Goal: Find contact information: Find specific fact

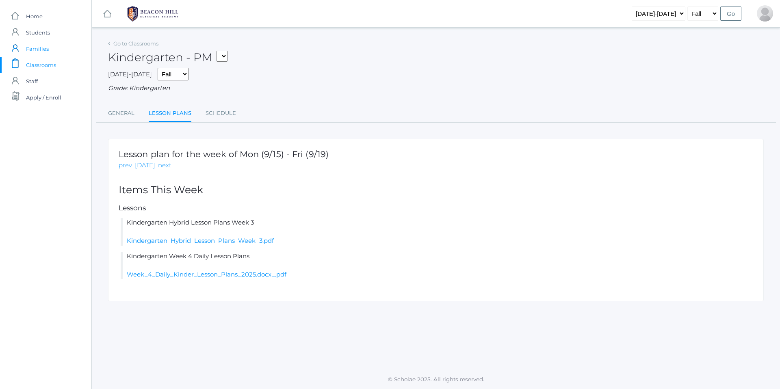
click at [35, 50] on span "Families" at bounding box center [37, 49] width 23 height 16
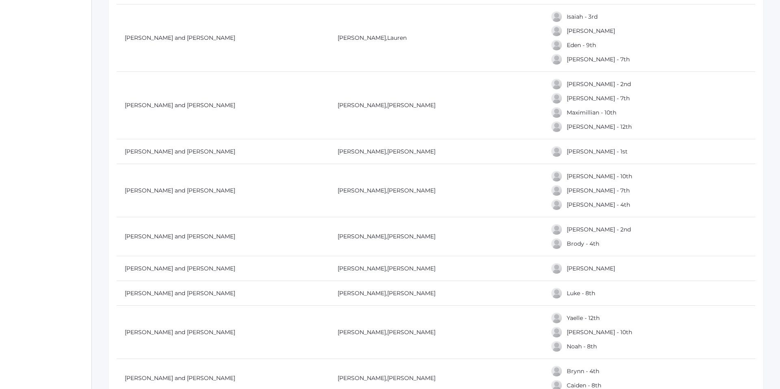
scroll to position [845, 0]
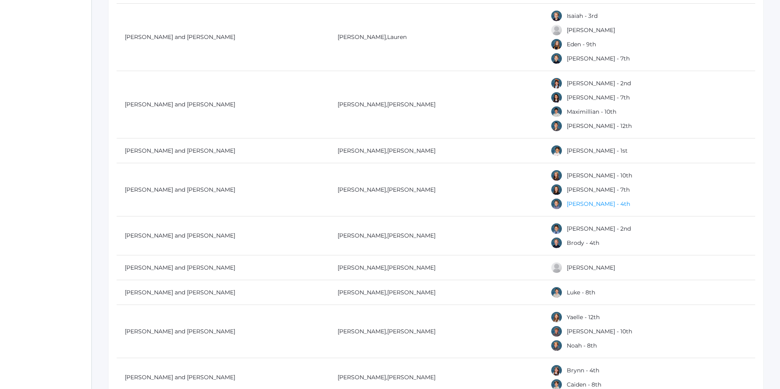
click at [574, 206] on link "[PERSON_NAME] - 4th" at bounding box center [598, 203] width 63 height 7
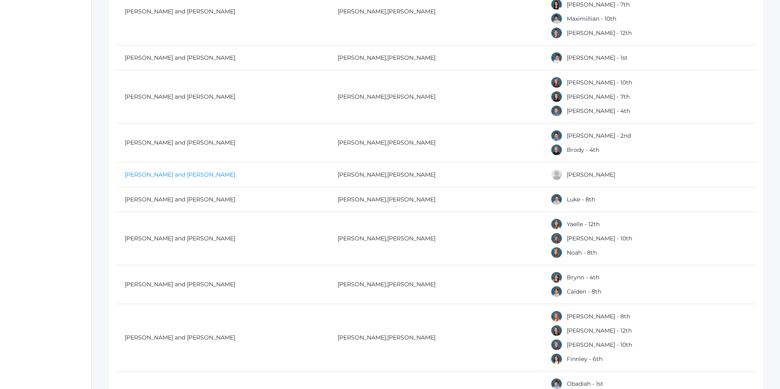
scroll to position [934, 0]
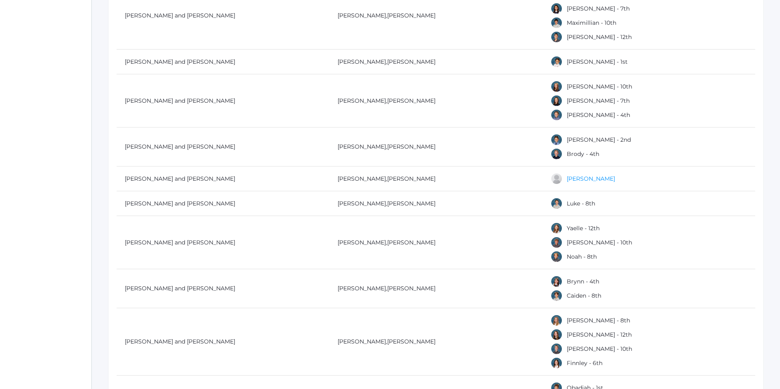
click at [586, 179] on link "[PERSON_NAME]" at bounding box center [591, 178] width 48 height 7
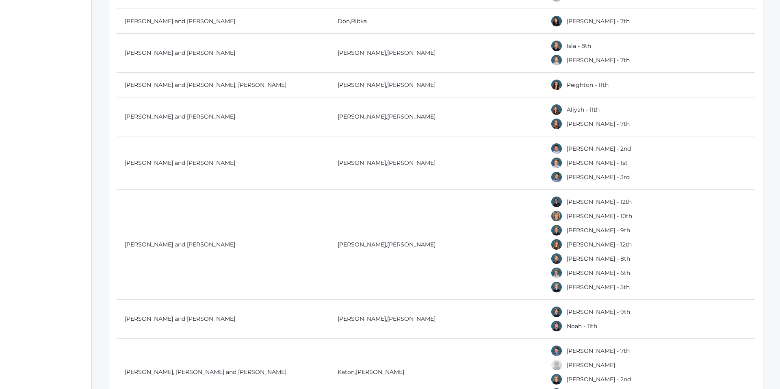
scroll to position [1503, 0]
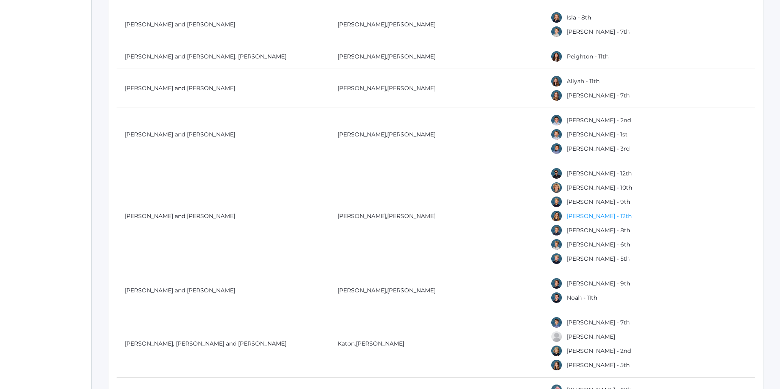
click at [572, 216] on link "[PERSON_NAME] - 12th" at bounding box center [599, 215] width 65 height 7
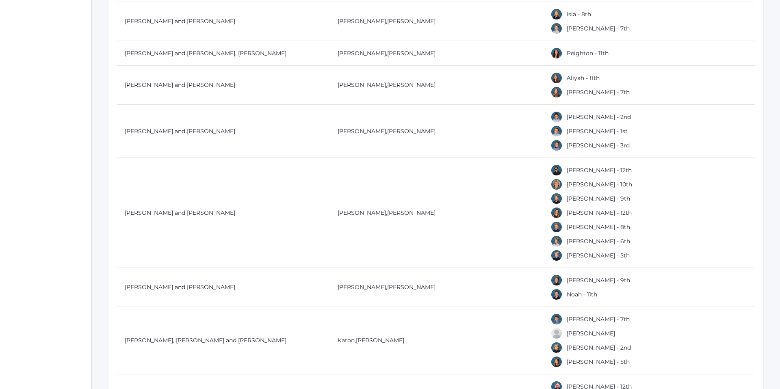
scroll to position [1508, 0]
click at [575, 184] on link "[PERSON_NAME] - 10th" at bounding box center [599, 183] width 65 height 7
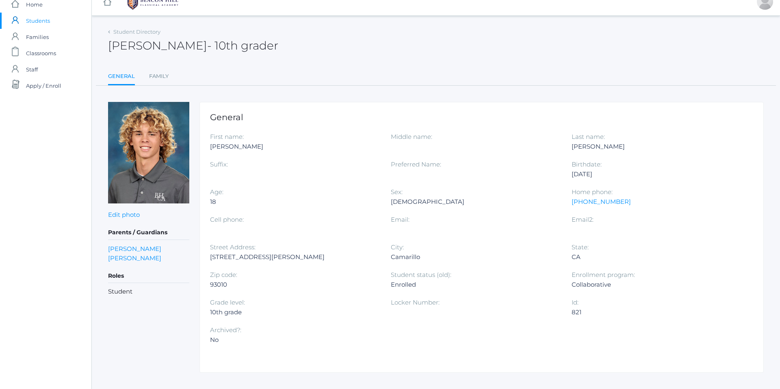
scroll to position [12, 0]
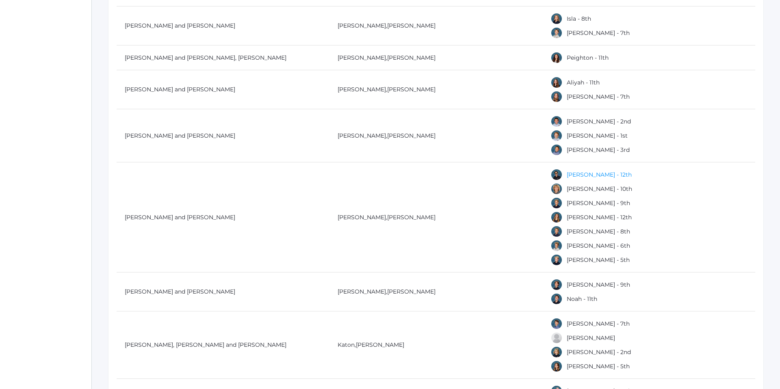
click at [568, 173] on link "[PERSON_NAME] - 12th" at bounding box center [599, 174] width 65 height 7
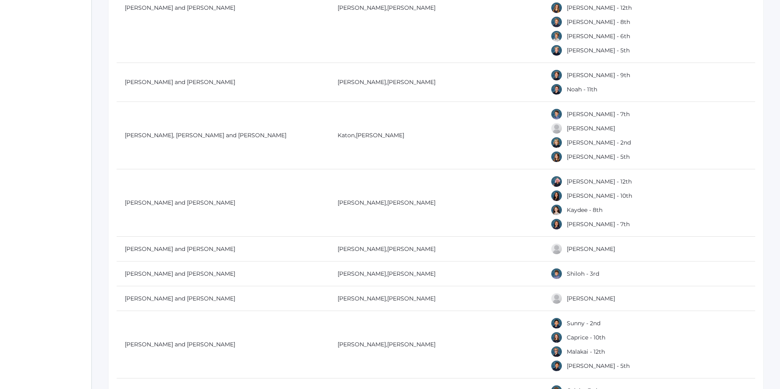
scroll to position [1713, 0]
click at [576, 247] on link "[PERSON_NAME]" at bounding box center [591, 247] width 48 height 7
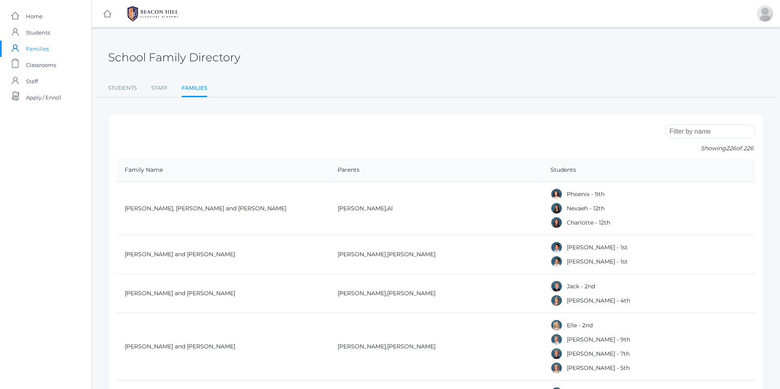
scroll to position [1713, 0]
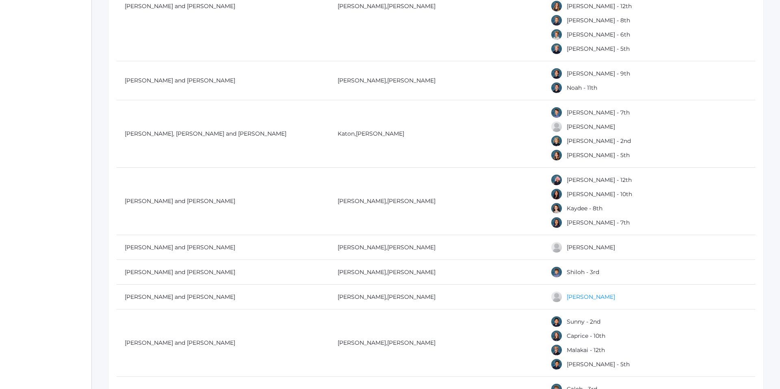
click at [577, 299] on link "[PERSON_NAME]" at bounding box center [591, 296] width 48 height 7
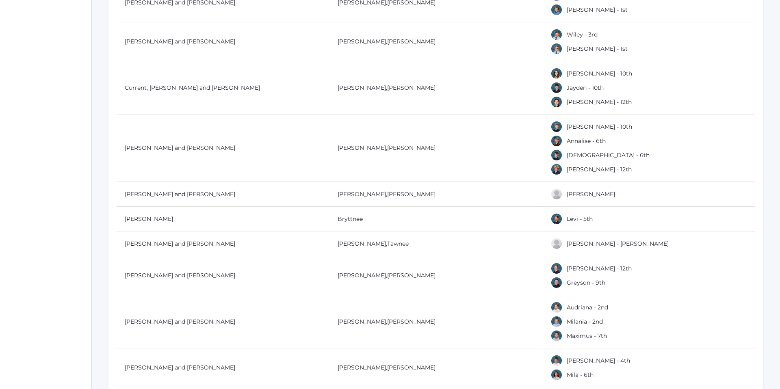
scroll to position [2444, 0]
click at [577, 193] on link "[PERSON_NAME]" at bounding box center [591, 193] width 48 height 7
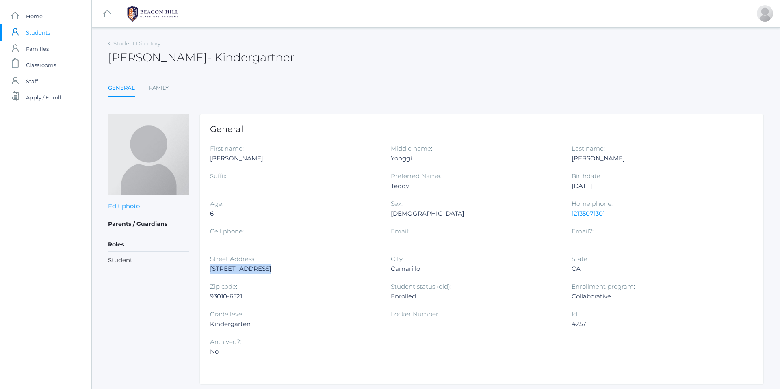
drag, startPoint x: 208, startPoint y: 270, endPoint x: 272, endPoint y: 272, distance: 64.2
click at [272, 272] on div "General First name: [PERSON_NAME] Middle name: [GEOGRAPHIC_DATA] Last name: [PE…" at bounding box center [481, 249] width 564 height 271
copy div "[STREET_ADDRESS]"
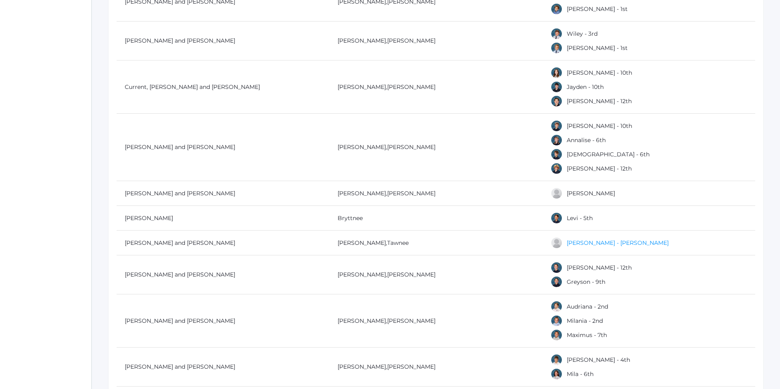
click at [575, 242] on link "[PERSON_NAME] - [PERSON_NAME]" at bounding box center [618, 242] width 102 height 7
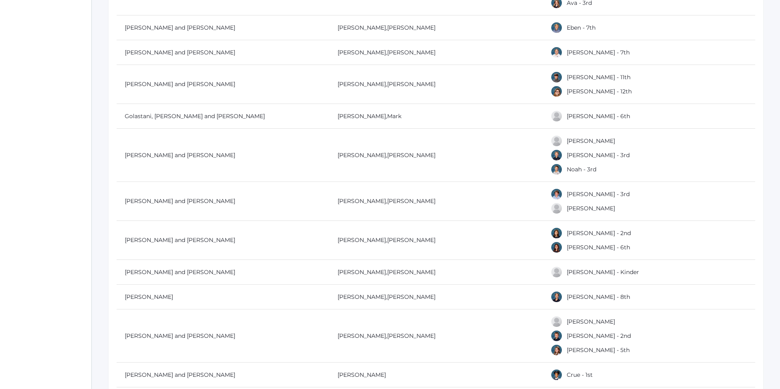
scroll to position [3873, 0]
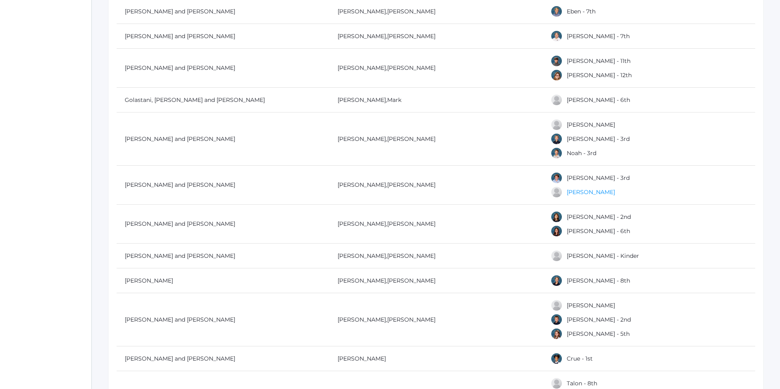
click at [573, 193] on link "[PERSON_NAME]" at bounding box center [591, 191] width 48 height 7
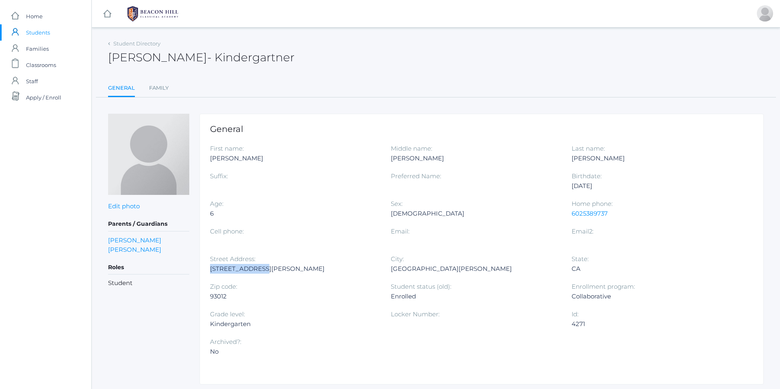
drag, startPoint x: 209, startPoint y: 269, endPoint x: 273, endPoint y: 270, distance: 64.6
click at [273, 270] on div "General First name: [PERSON_NAME] Middle name: [PERSON_NAME] Last name: [PERSON…" at bounding box center [481, 249] width 564 height 271
copy div "[STREET_ADDRESS][PERSON_NAME]"
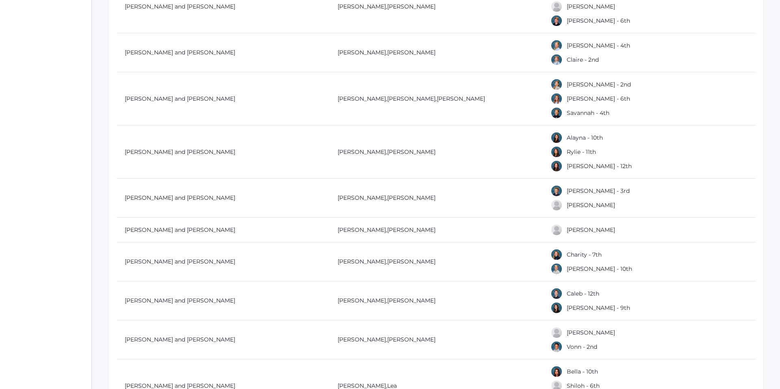
scroll to position [5553, 0]
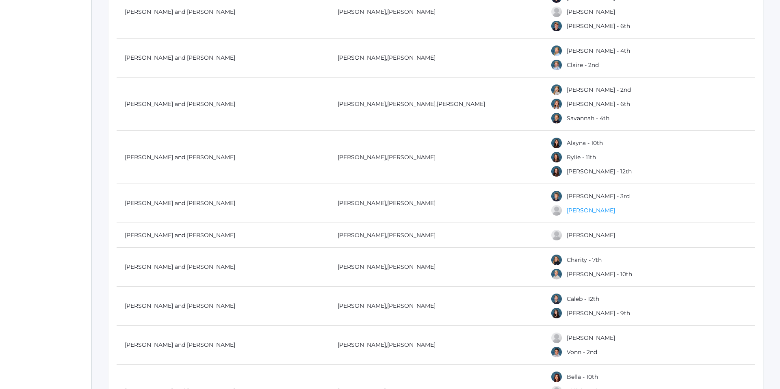
click at [574, 210] on link "[PERSON_NAME]" at bounding box center [591, 210] width 48 height 7
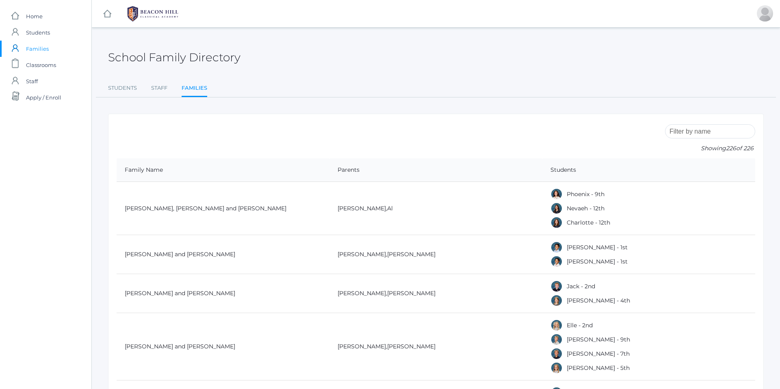
scroll to position [5553, 0]
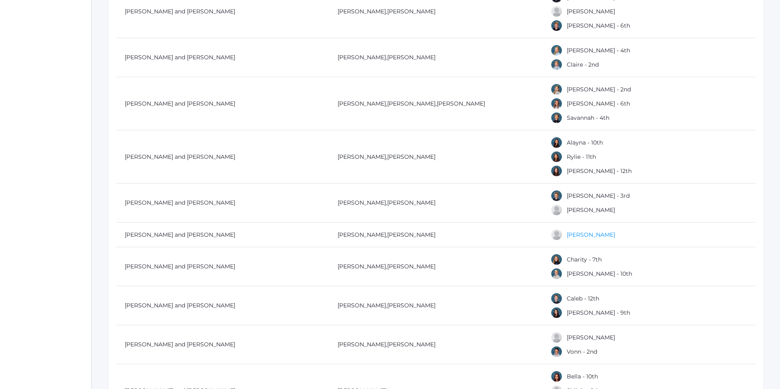
click at [576, 237] on div "[PERSON_NAME]" at bounding box center [651, 235] width 203 height 12
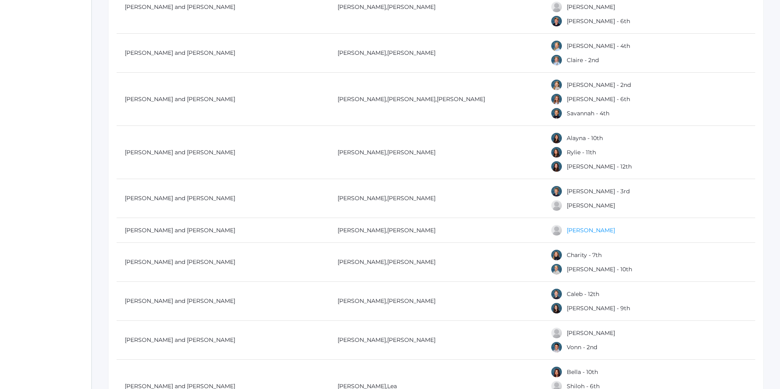
click at [575, 231] on link "[PERSON_NAME]" at bounding box center [591, 230] width 48 height 7
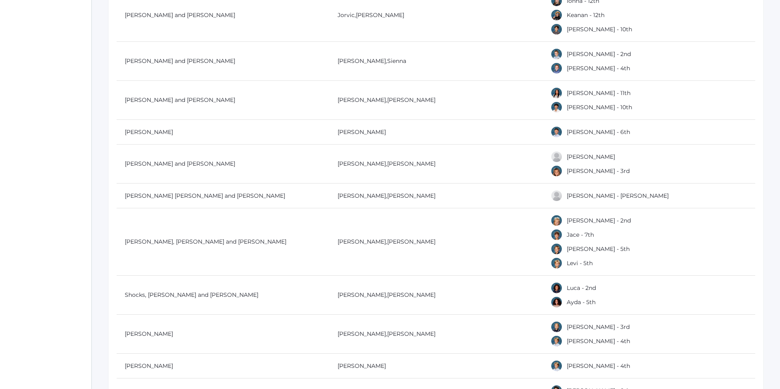
scroll to position [7383, 0]
click at [572, 195] on link "[PERSON_NAME] - [PERSON_NAME]" at bounding box center [618, 194] width 102 height 7
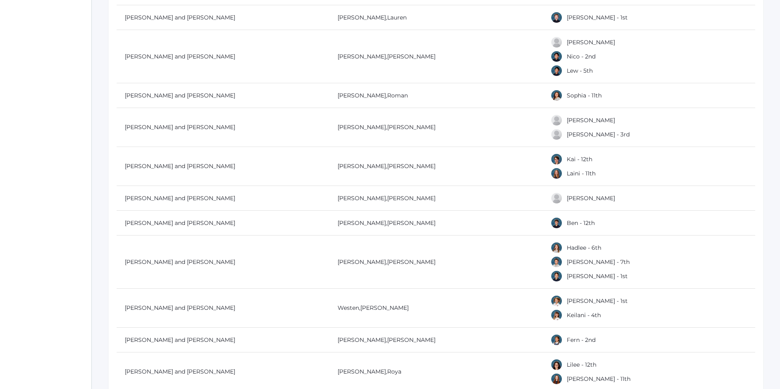
scroll to position [7903, 0]
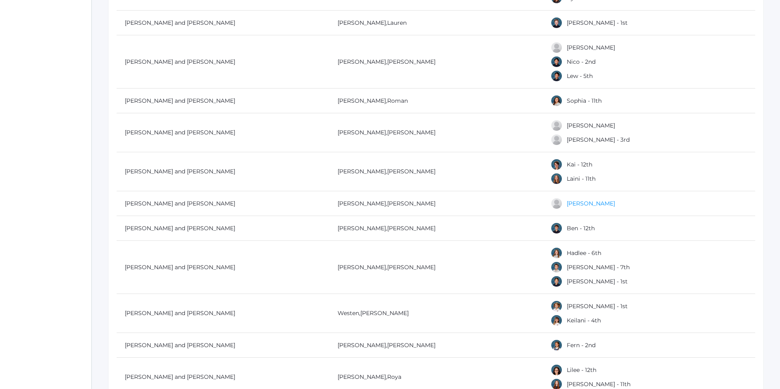
click at [585, 203] on link "[PERSON_NAME]" at bounding box center [591, 203] width 48 height 7
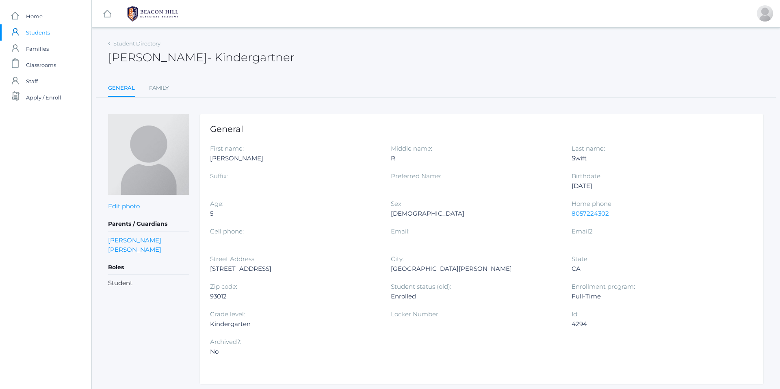
click at [209, 270] on div "General First name: [PERSON_NAME] Middle name: R Last name: [PERSON_NAME] Suffi…" at bounding box center [481, 249] width 564 height 271
drag, startPoint x: 210, startPoint y: 268, endPoint x: 292, endPoint y: 266, distance: 82.1
click at [292, 266] on div "[STREET_ADDRESS]" at bounding box center [294, 269] width 169 height 10
copy div "[STREET_ADDRESS]"
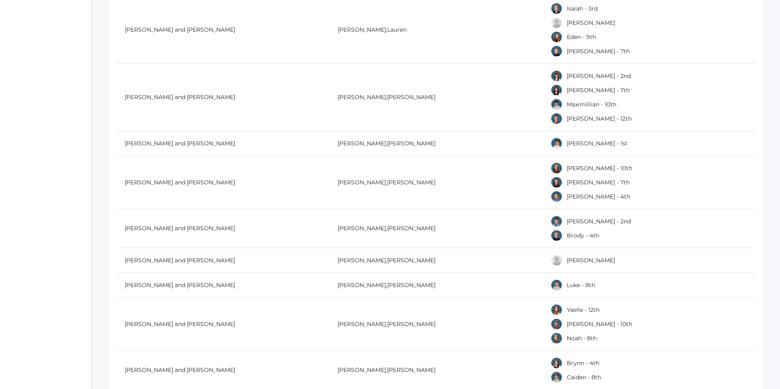
scroll to position [851, 0]
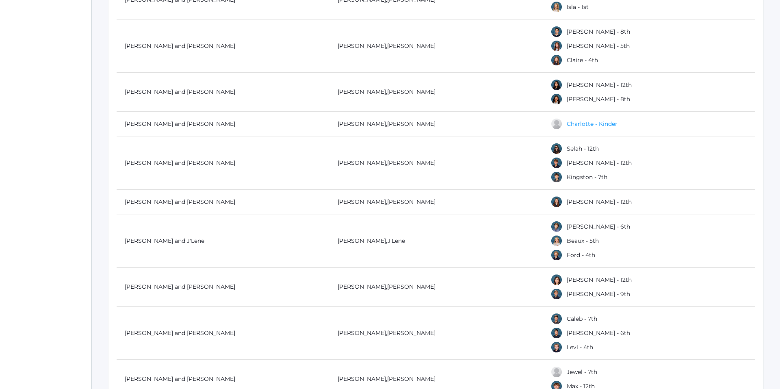
click at [579, 126] on link "Charlotte - Kinder" at bounding box center [592, 123] width 51 height 7
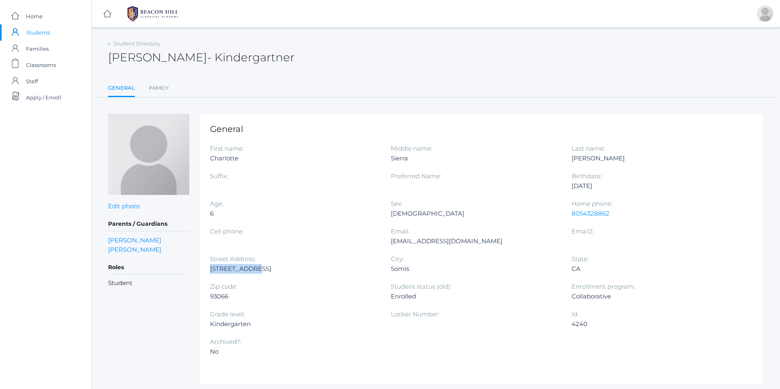
drag, startPoint x: 210, startPoint y: 268, endPoint x: 263, endPoint y: 270, distance: 52.8
click at [263, 270] on div "[STREET_ADDRESS]" at bounding box center [294, 269] width 169 height 10
copy div "[STREET_ADDRESS]"
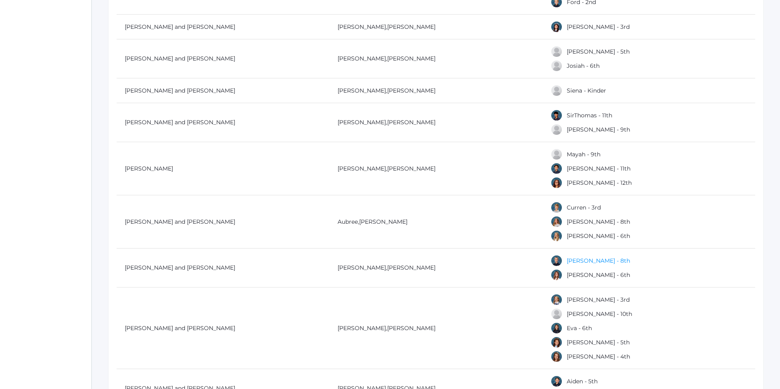
scroll to position [6111, 0]
click at [577, 275] on link "[PERSON_NAME] - 6th" at bounding box center [598, 276] width 63 height 7
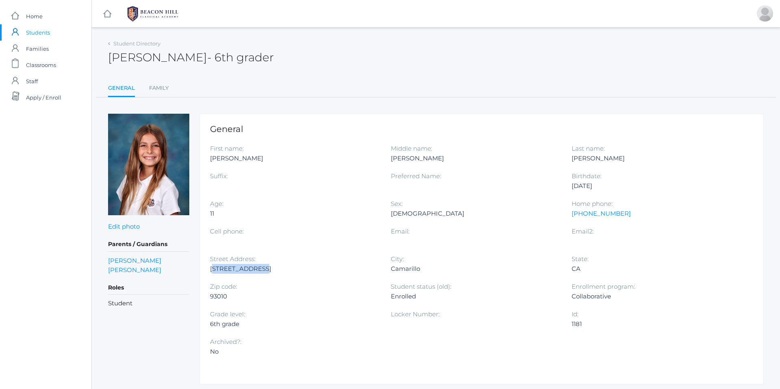
drag, startPoint x: 211, startPoint y: 268, endPoint x: 271, endPoint y: 270, distance: 60.2
click at [274, 269] on div "[STREET_ADDRESS]" at bounding box center [294, 269] width 169 height 10
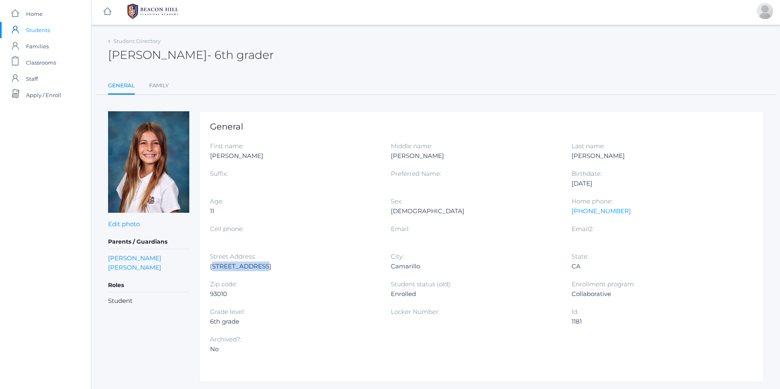
scroll to position [3, 0]
click at [260, 273] on div "Street Address: [STREET_ADDRESS]" at bounding box center [300, 265] width 181 height 28
click at [209, 267] on div "General First name: [PERSON_NAME] Middle name: [PERSON_NAME] Last name: [PERSON…" at bounding box center [481, 245] width 564 height 271
drag, startPoint x: 209, startPoint y: 265, endPoint x: 269, endPoint y: 270, distance: 60.3
click at [269, 270] on div "General First name: [PERSON_NAME] Middle name: [PERSON_NAME] Last name: [PERSON…" at bounding box center [481, 245] width 564 height 271
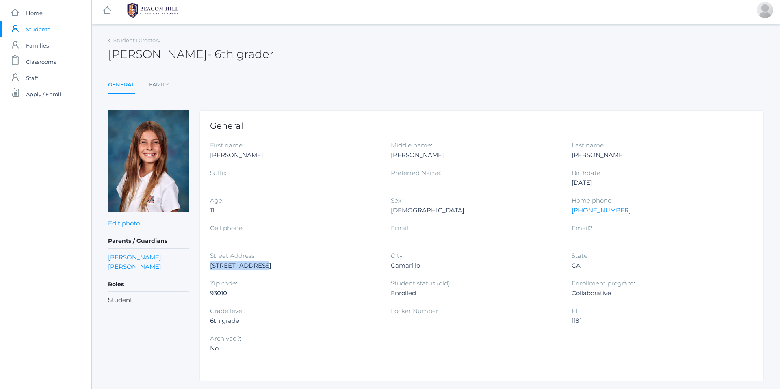
scroll to position [4, 0]
copy div "[STREET_ADDRESS]"
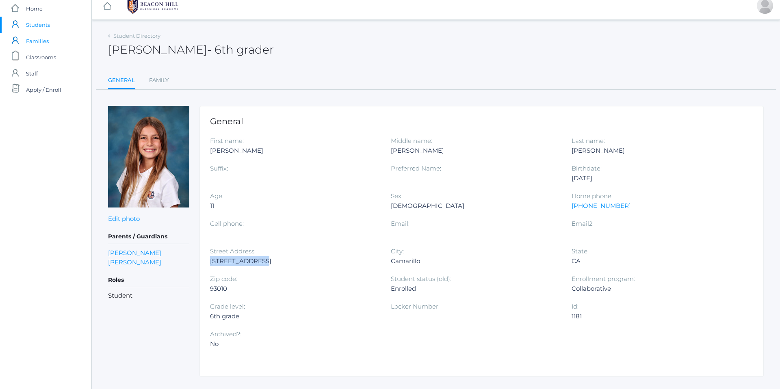
click at [37, 44] on span "Families" at bounding box center [37, 41] width 23 height 16
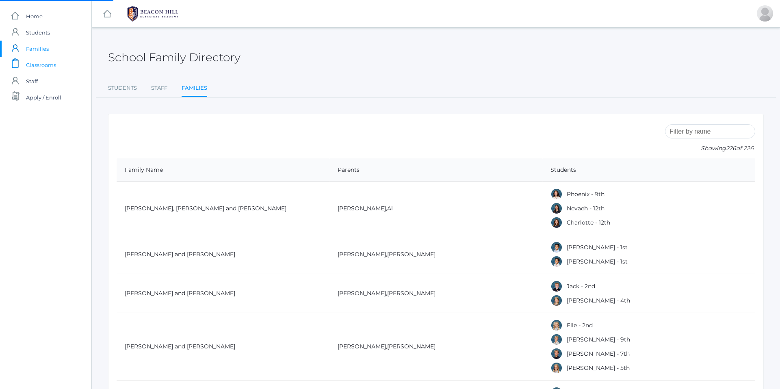
click at [39, 68] on span "Classrooms" at bounding box center [41, 65] width 30 height 16
